Goal: Find specific page/section: Find specific page/section

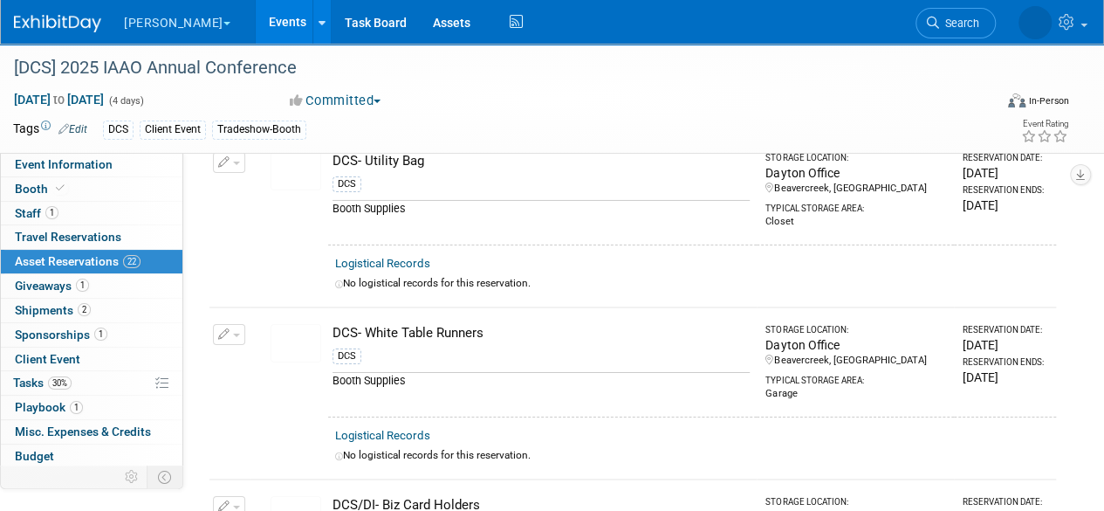
scroll to position [3042, 0]
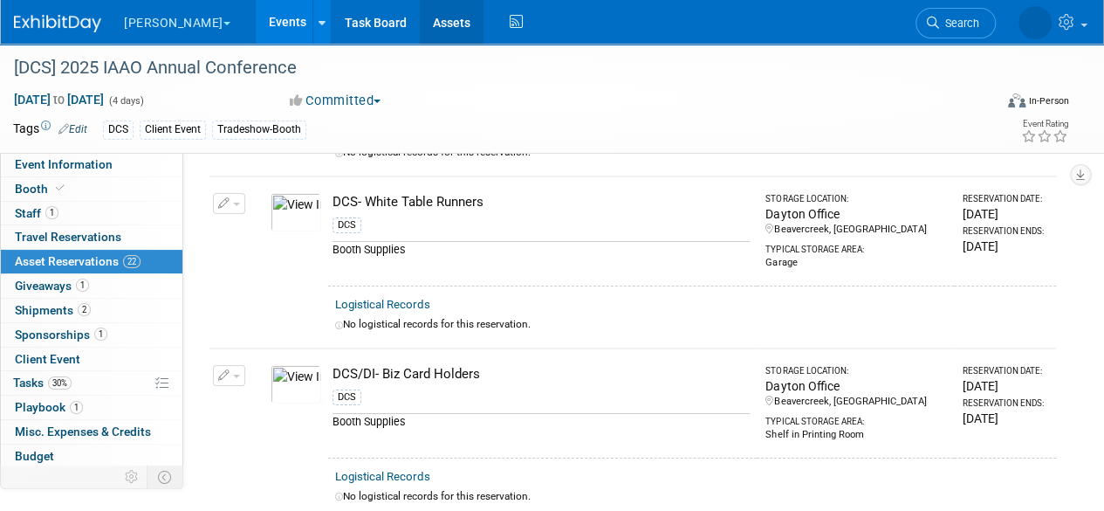
click at [420, 30] on link "Assets" at bounding box center [452, 22] width 64 height 44
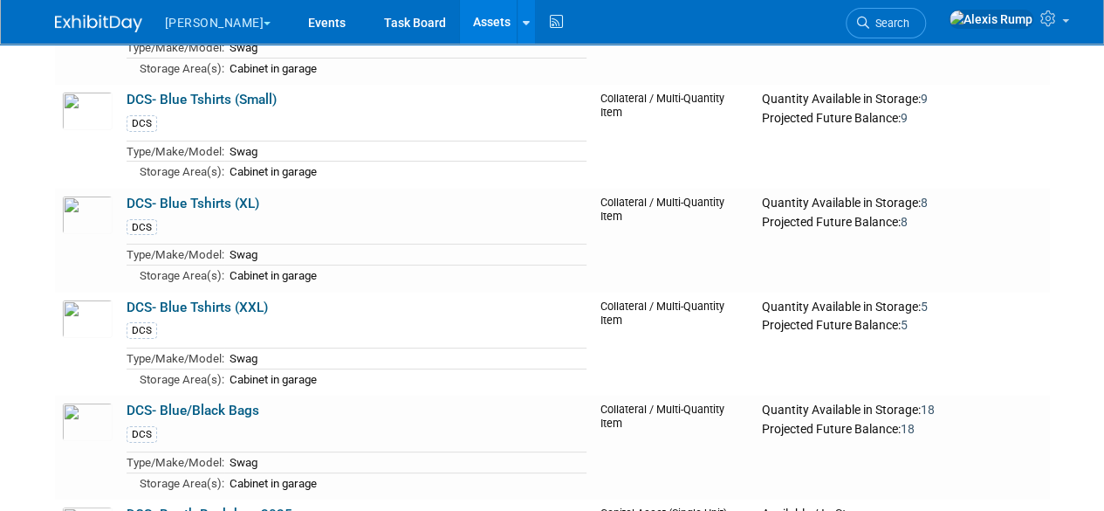
scroll to position [10156, 0]
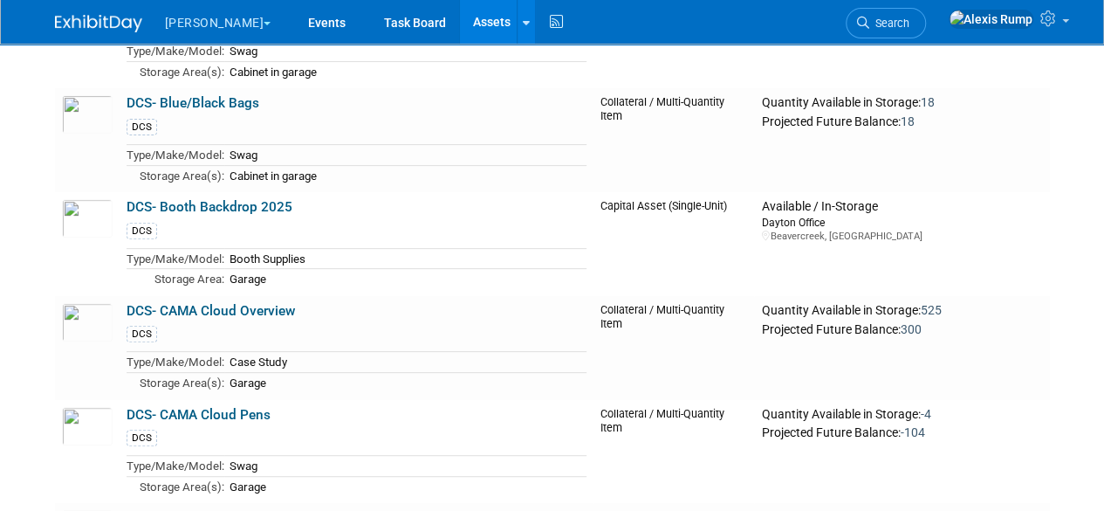
click at [224, 407] on link "DCS- CAMA Cloud Pens" at bounding box center [199, 415] width 144 height 16
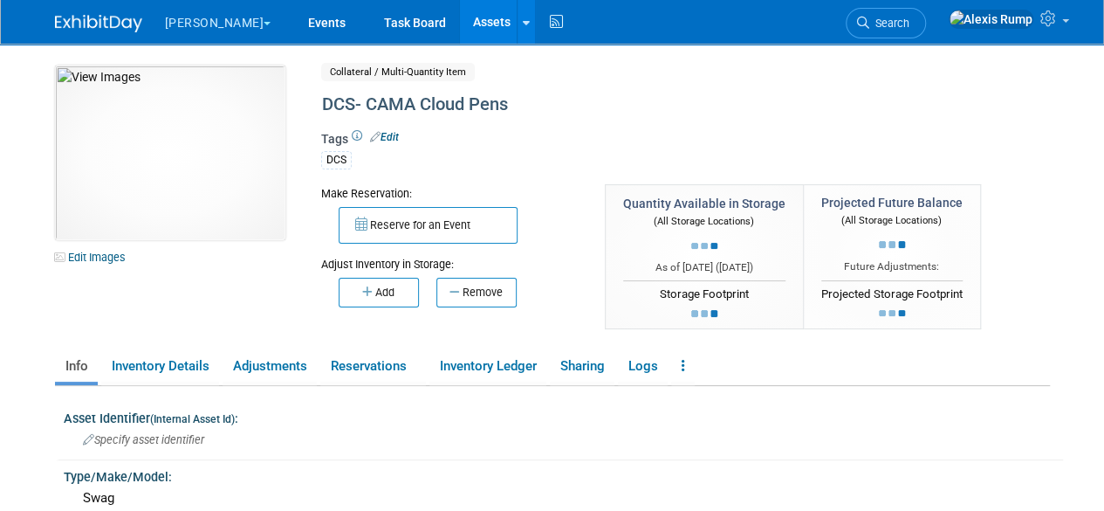
click at [220, 203] on img at bounding box center [170, 152] width 231 height 175
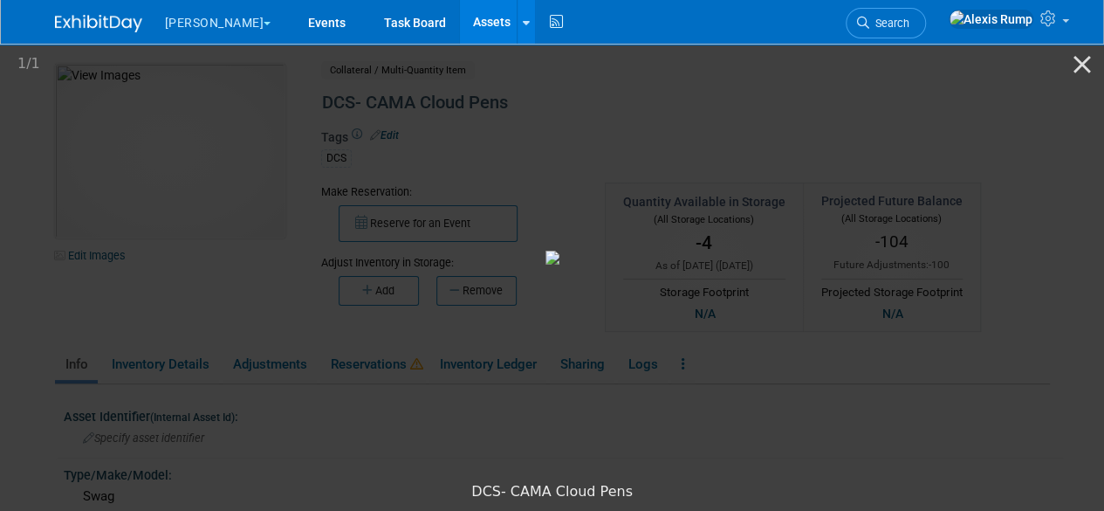
scroll to position [5, 0]
